Goal: Complete application form: Complete application form

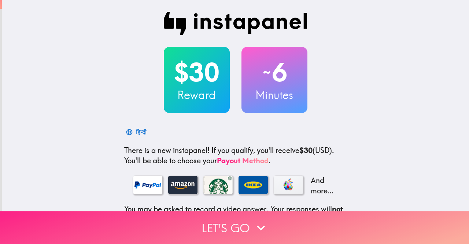
click at [45, 219] on button "Let's go" at bounding box center [234, 227] width 469 height 33
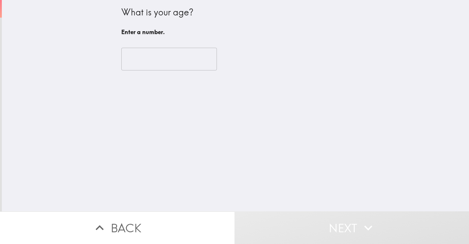
click at [151, 62] on input "number" at bounding box center [169, 59] width 96 height 23
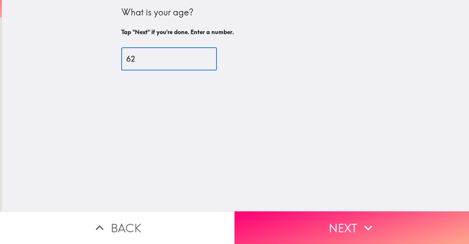
type input "62"
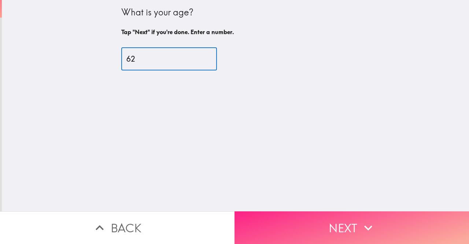
click at [409, 219] on button "Next" at bounding box center [351, 227] width 234 height 33
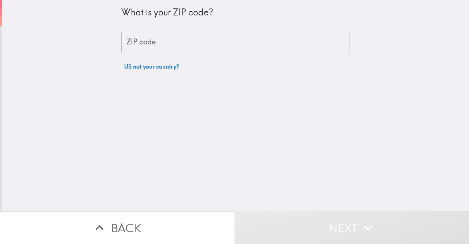
click at [259, 38] on input "ZIP code" at bounding box center [235, 42] width 229 height 23
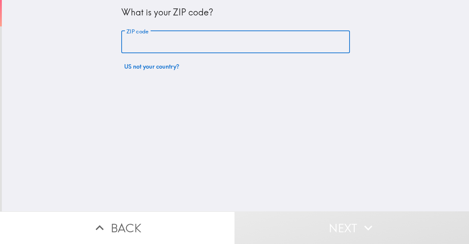
type input "60031-5248"
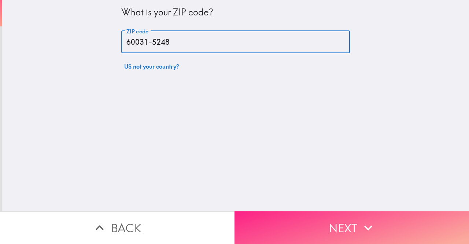
click at [378, 225] on button "Next" at bounding box center [351, 227] width 234 height 33
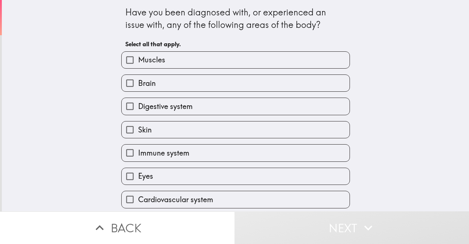
click at [124, 60] on input "Muscles" at bounding box center [130, 60] width 16 height 16
checkbox input "true"
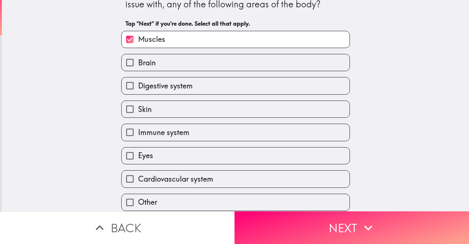
scroll to position [55, 0]
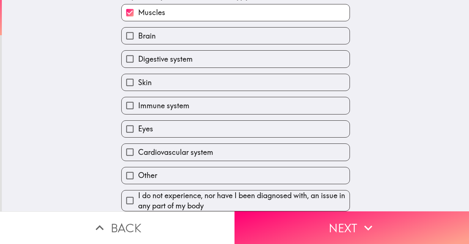
click at [124, 144] on input "Cardiovascular system" at bounding box center [130, 152] width 16 height 16
checkbox input "true"
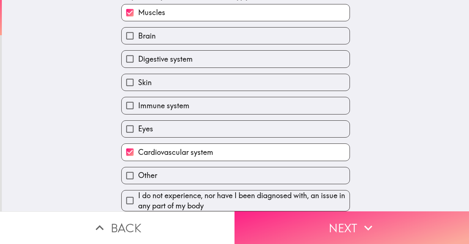
click at [386, 225] on button "Next" at bounding box center [351, 227] width 234 height 33
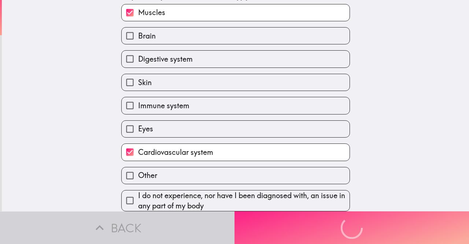
scroll to position [0, 0]
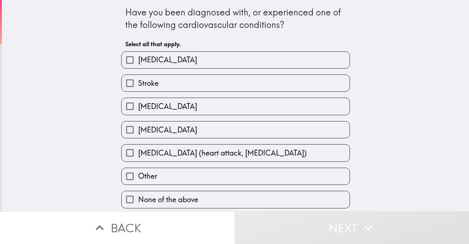
scroll to position [4, 0]
click at [130, 127] on input "[MEDICAL_DATA]" at bounding box center [130, 129] width 16 height 16
checkbox input "true"
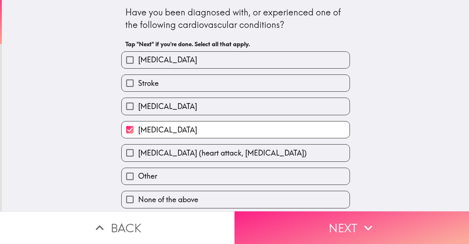
click at [406, 226] on button "Next" at bounding box center [351, 227] width 234 height 33
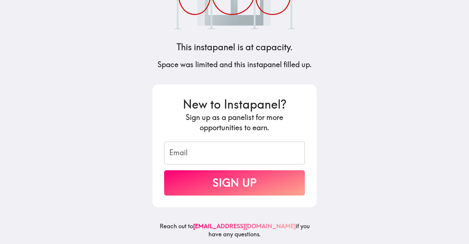
scroll to position [0, 0]
